Goal: Information Seeking & Learning: Learn about a topic

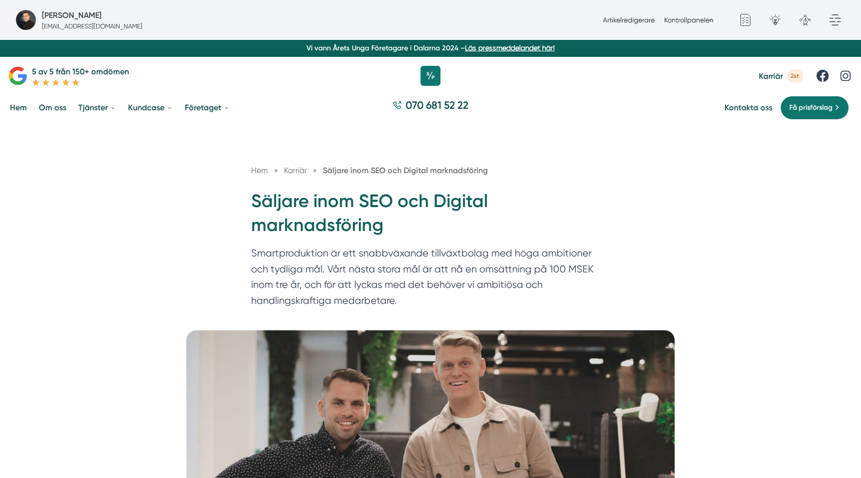
click at [636, 222] on div "Hem » Karriär » Säljare inom SEO och Digital marknadsföring Säljare inom SEO oc…" at bounding box center [430, 227] width 861 height 206
click at [326, 202] on h1 "Säljare inom SEO och Digital marknadsföring" at bounding box center [430, 217] width 359 height 56
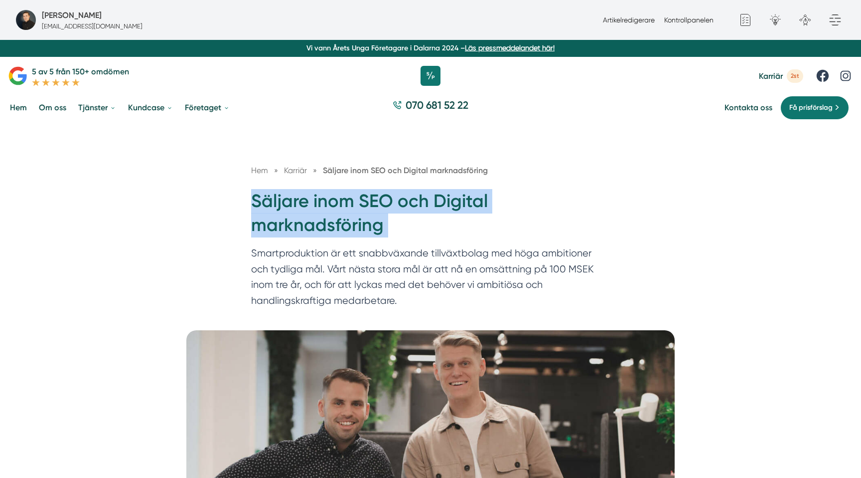
click at [326, 202] on h1 "Säljare inom SEO och Digital marknadsföring" at bounding box center [430, 217] width 359 height 56
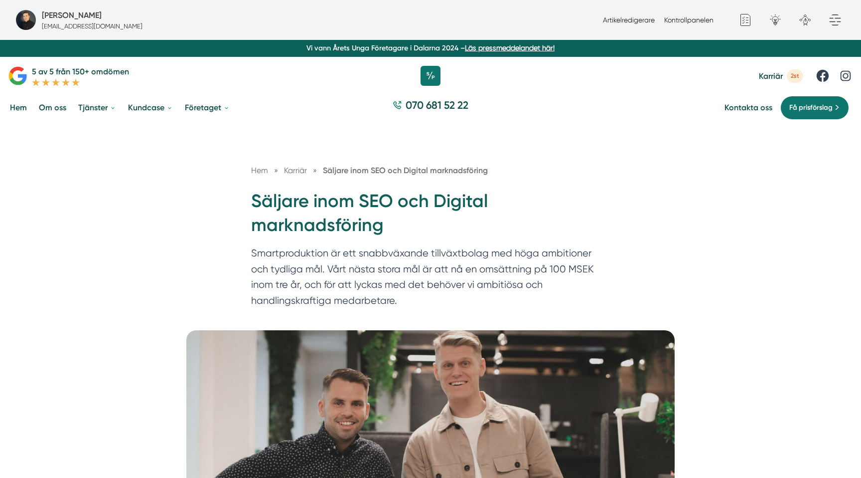
click at [326, 202] on h1 "Säljare inom SEO och Digital marknadsföring" at bounding box center [430, 217] width 359 height 56
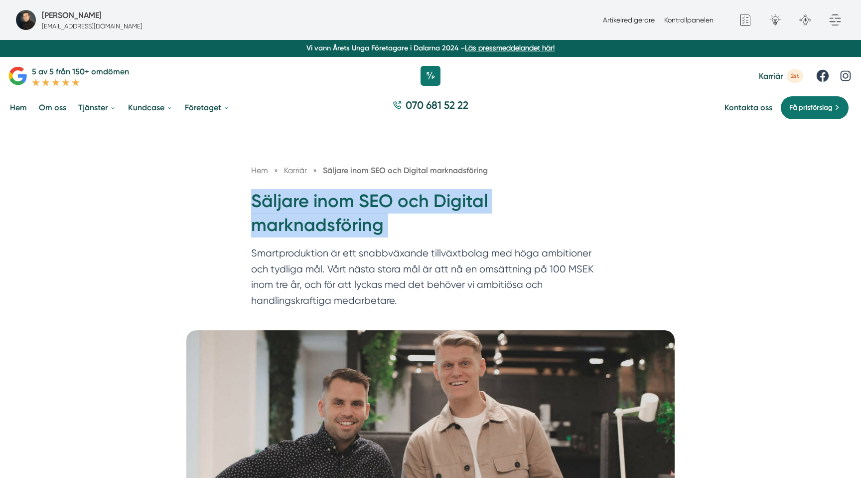
click at [326, 202] on h1 "Säljare inom SEO och Digital marknadsföring" at bounding box center [430, 217] width 359 height 56
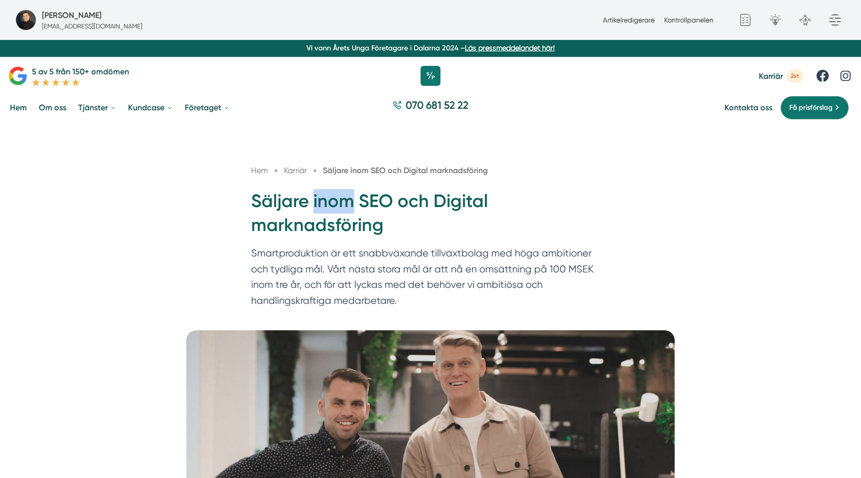
click at [326, 202] on h1 "Säljare inom SEO och Digital marknadsföring" at bounding box center [430, 217] width 359 height 56
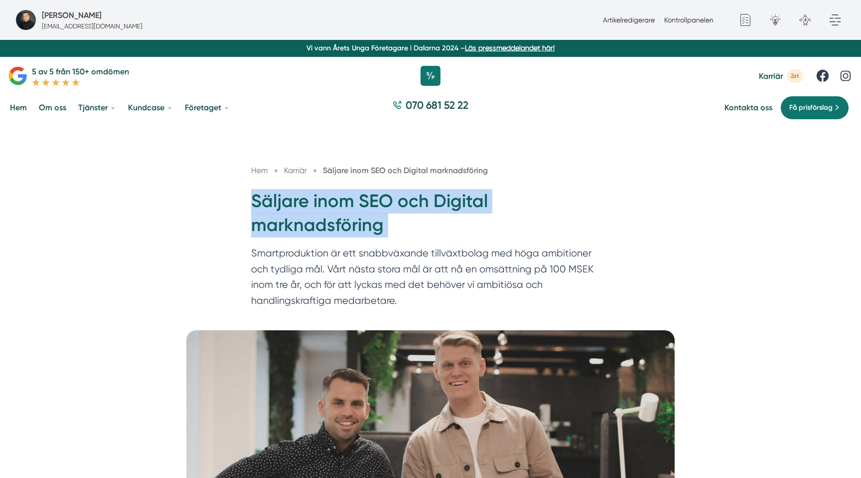
click at [326, 202] on h1 "Säljare inom SEO och Digital marknadsföring" at bounding box center [430, 217] width 359 height 56
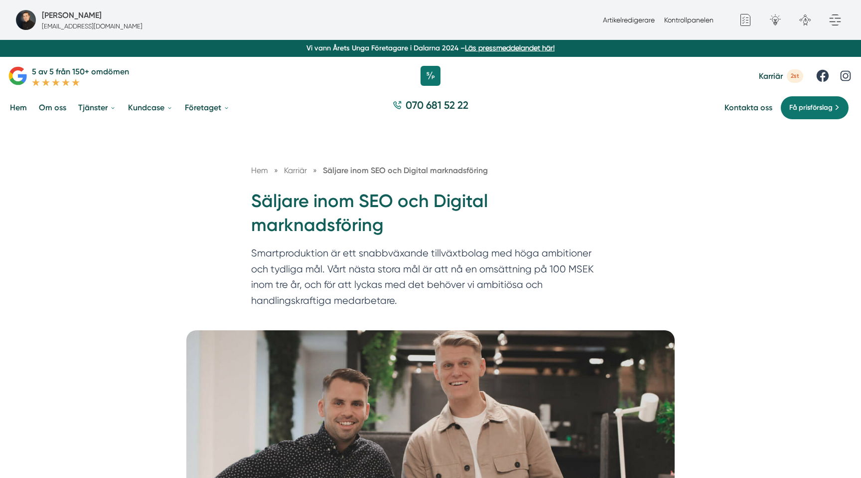
click at [326, 202] on h1 "Säljare inom SEO och Digital marknadsföring" at bounding box center [430, 217] width 359 height 56
click at [451, 196] on h1 "Säljare inom SEO och Digital marknadsföring" at bounding box center [430, 217] width 359 height 56
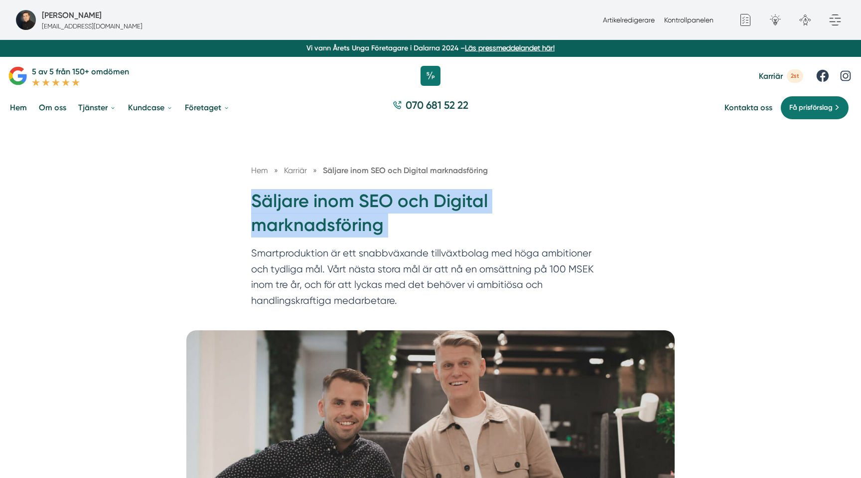
click at [451, 196] on h1 "Säljare inom SEO och Digital marknadsföring" at bounding box center [430, 217] width 359 height 56
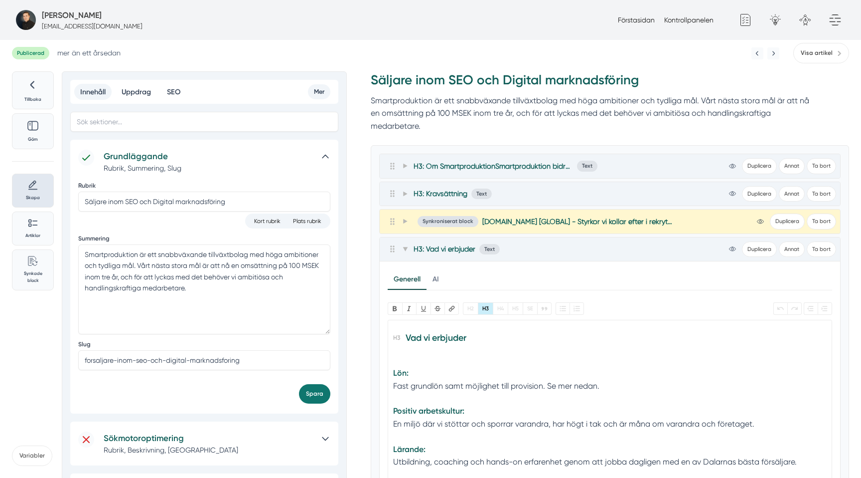
click at [540, 65] on div "Publicerad mer än ett år sedan Visa artikel Tillbaka Göm Skapa Artiklar Common …" at bounding box center [430, 452] width 861 height 827
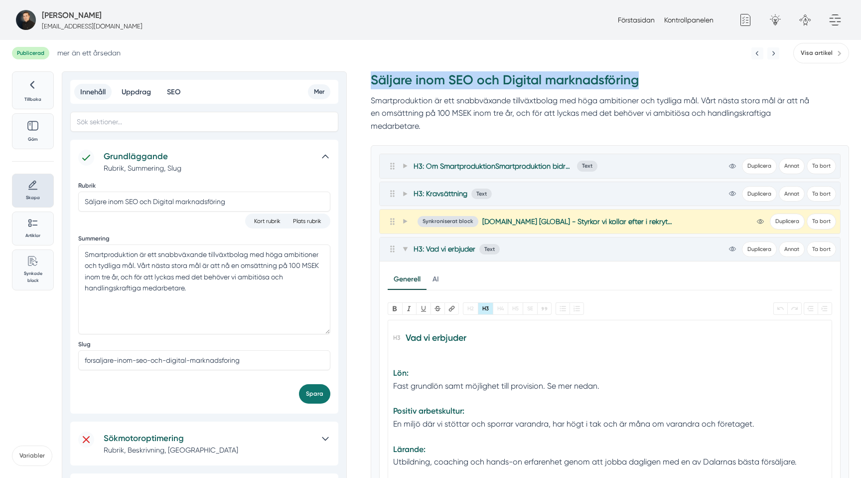
click at [540, 65] on div "Publicerad mer än ett år sedan Visa artikel Tillbaka Göm Skapa Artiklar Common …" at bounding box center [430, 452] width 861 height 827
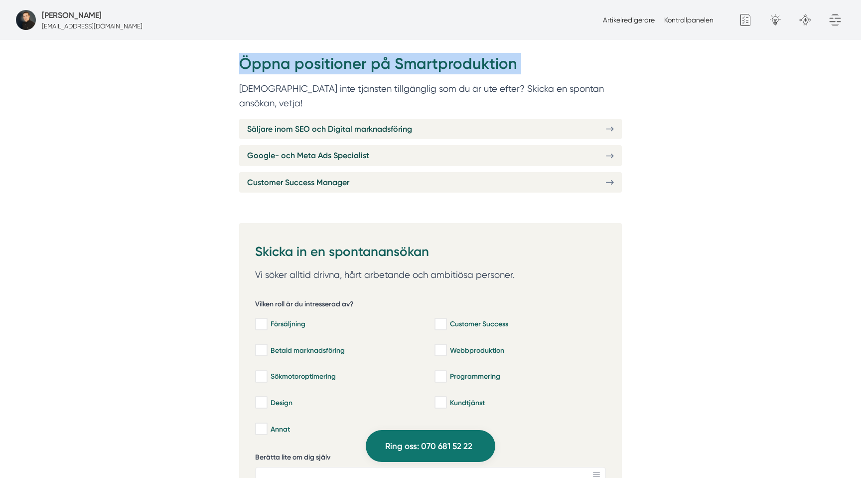
scroll to position [448, 0]
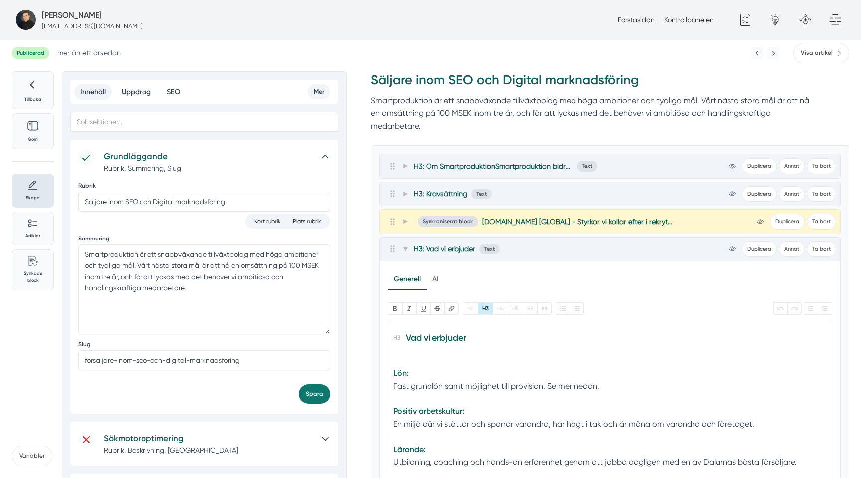
click at [396, 54] on div "Publicerad mer än [DATE] Visa artikel" at bounding box center [430, 53] width 837 height 20
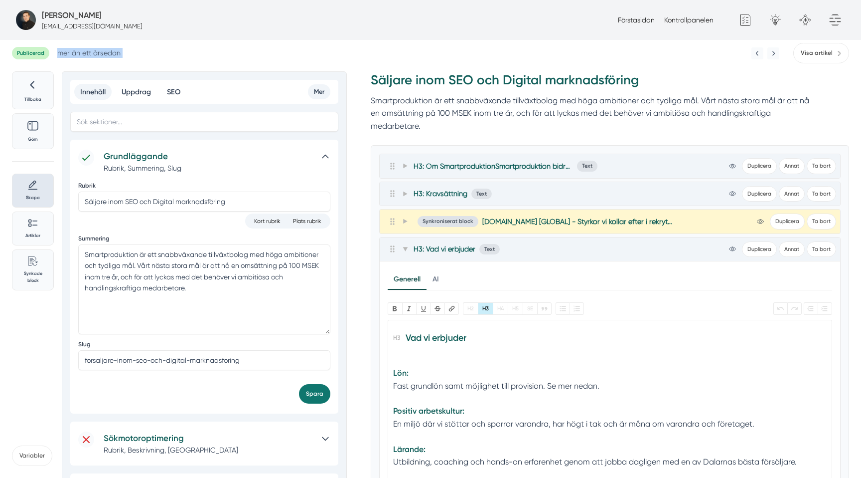
click at [396, 54] on div "Publicerad mer än [DATE] Visa artikel" at bounding box center [430, 53] width 837 height 20
click at [414, 73] on h3 "Säljare inom SEO och Digital marknadsföring" at bounding box center [594, 82] width 447 height 23
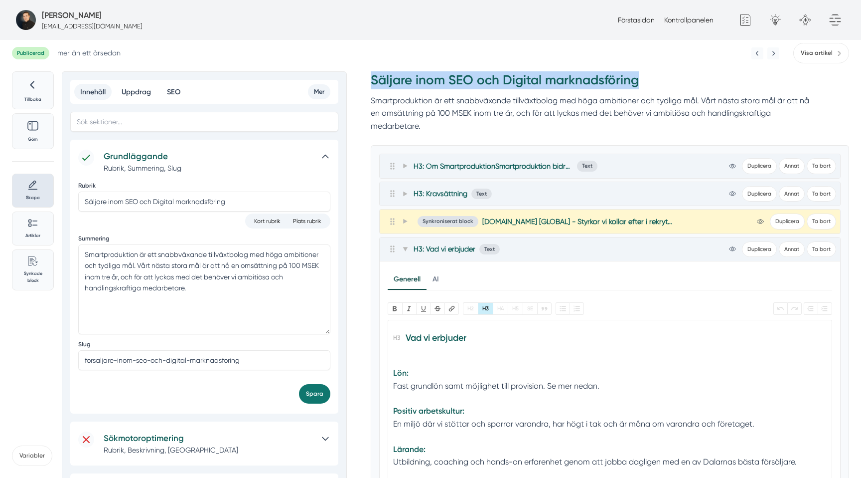
click at [414, 73] on h3 "Säljare inom SEO och Digital marknadsföring" at bounding box center [594, 82] width 447 height 23
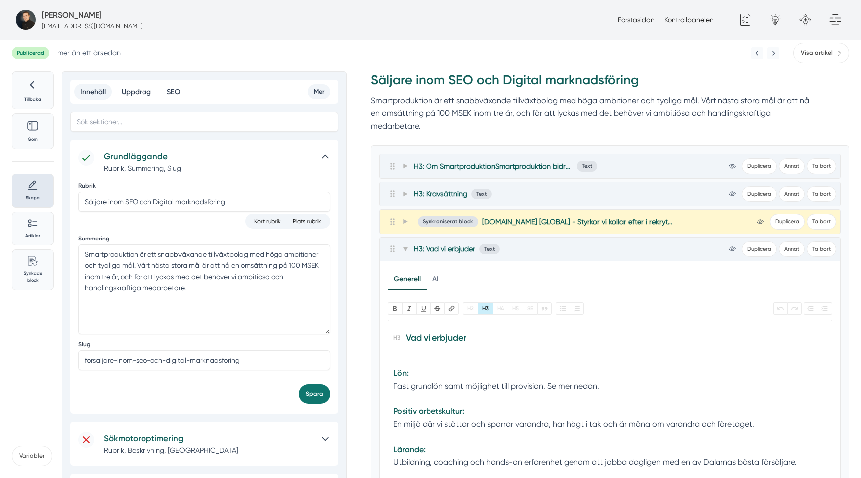
click at [418, 385] on div "Fast grundlön samt möjlighet till provision. Se mer nedan." at bounding box center [610, 385] width 434 height 12
type trix-editor "<l5>Ips do sitametc </a4><eli><seddoe>Tem:</incidi></utl><etd>Magn aliquaen adm…"
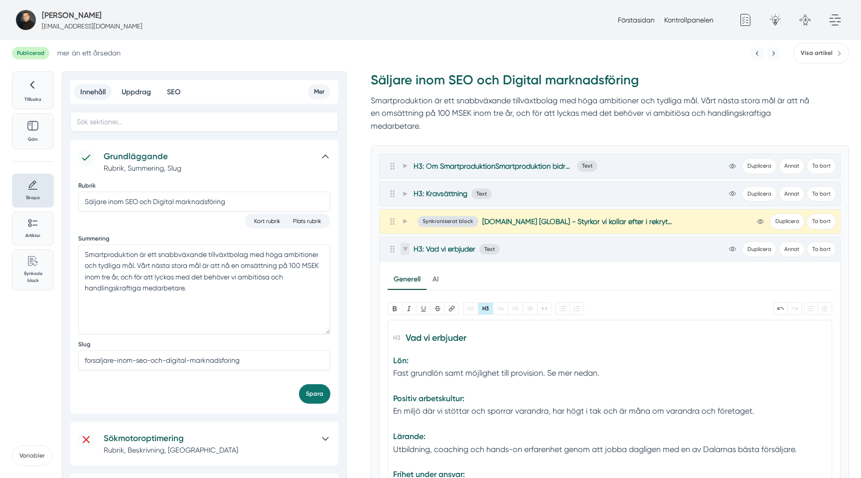
click at [403, 250] on icon at bounding box center [405, 248] width 5 height 5
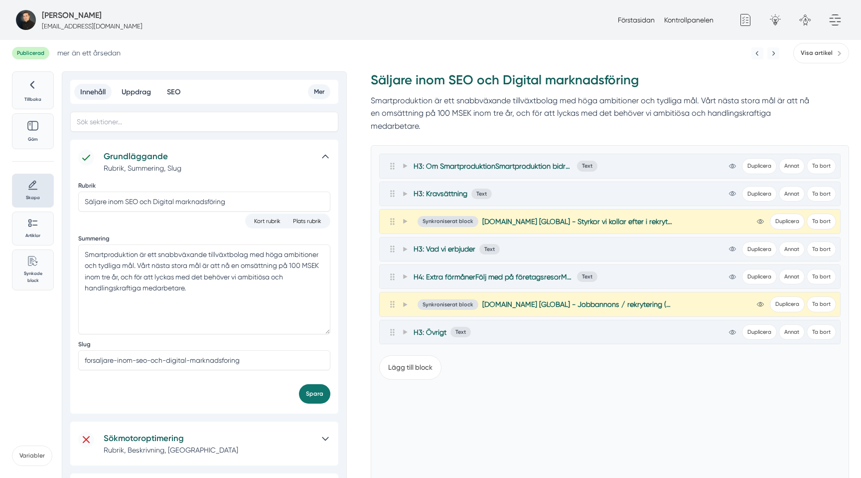
click at [405, 100] on p "Smartproduktion är ett snabbväxande tillväxtbolag med höga ambitioner och tydli…" at bounding box center [594, 113] width 447 height 38
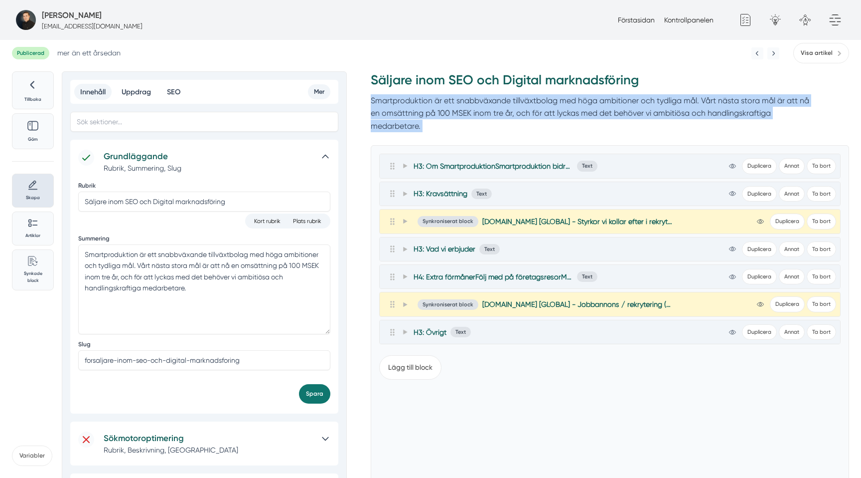
click at [405, 100] on p "Smartproduktion är ett snabbväxande tillväxtbolag med höga ambitioner och tydli…" at bounding box center [594, 113] width 447 height 38
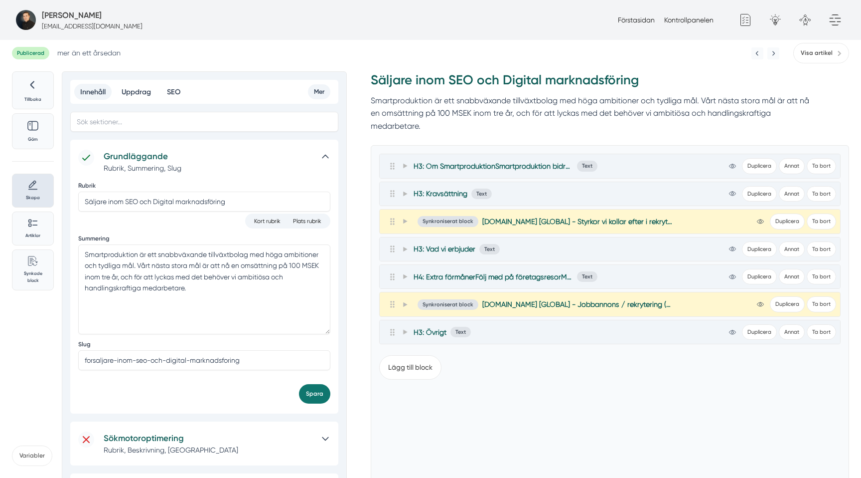
click at [369, 269] on div "Tillbaka Göm Skapa Artiklar Common File Text Sync Streamline Icon: [URL][DOMAIN…" at bounding box center [430, 414] width 837 height 687
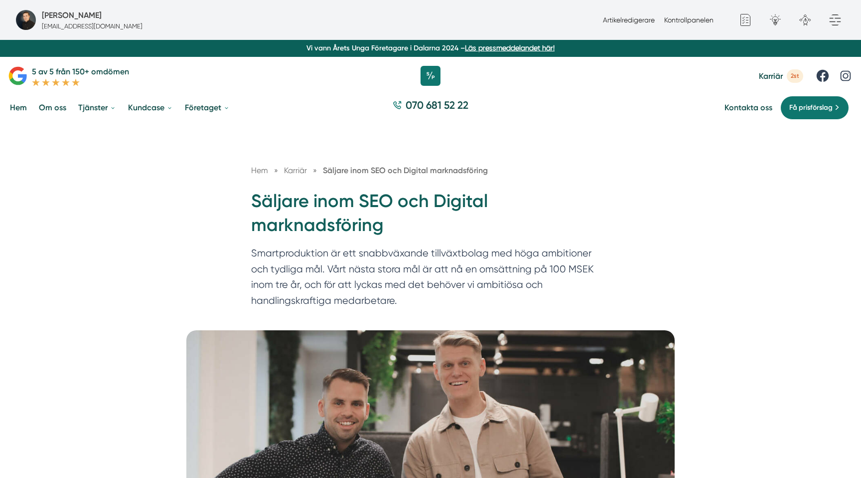
click at [327, 271] on p "Smartproduktion är ett snabbväxande tillväxtbolag med höga ambitioner och tydli…" at bounding box center [430, 279] width 359 height 68
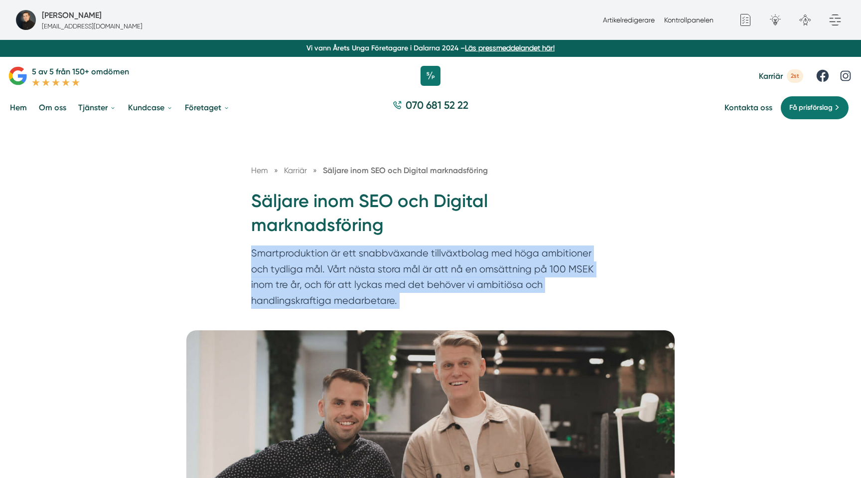
click at [327, 271] on p "Smartproduktion är ett snabbväxande tillväxtbolag med höga ambitioner och tydli…" at bounding box center [430, 279] width 359 height 68
click at [360, 269] on p "Smartproduktion är ett snabbväxande tillväxtbolag med höga ambitioner och tydli…" at bounding box center [430, 279] width 359 height 68
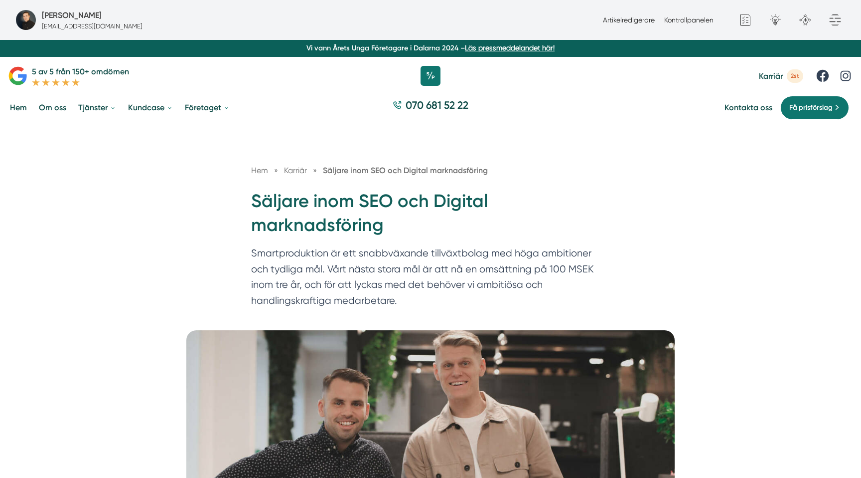
click at [360, 269] on p "Smartproduktion är ett snabbväxande tillväxtbolag med höga ambitioner och tydli…" at bounding box center [430, 279] width 359 height 68
click at [532, 289] on p "Smartproduktion är ett snabbväxande tillväxtbolag med höga ambitioner och tydli…" at bounding box center [430, 279] width 359 height 68
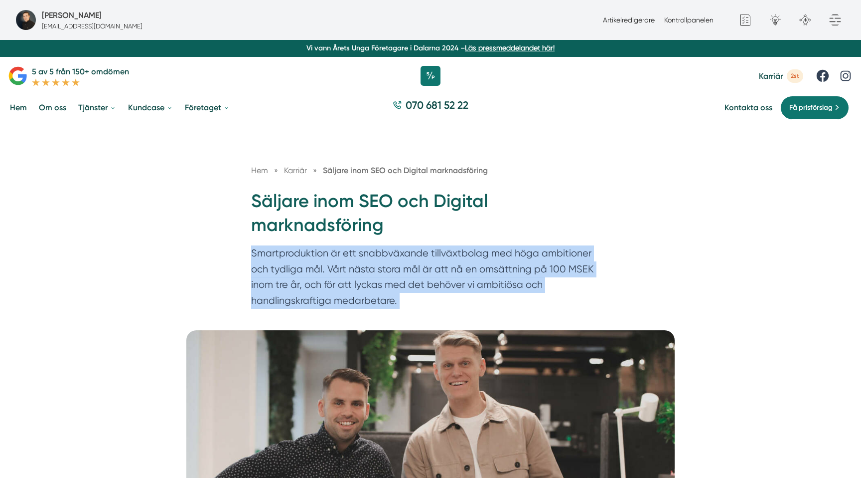
click at [532, 289] on p "Smartproduktion är ett snabbväxande tillväxtbolag med höga ambitioner och tydli…" at bounding box center [430, 279] width 359 height 68
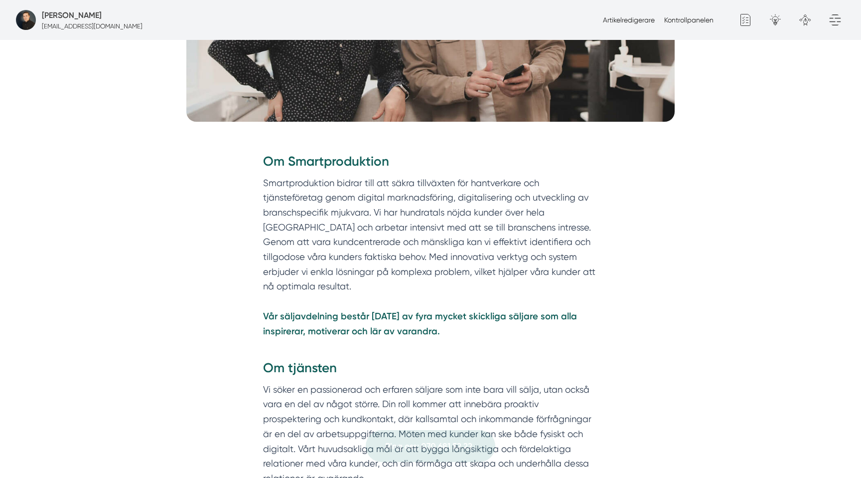
scroll to position [440, 0]
